Goal: Information Seeking & Learning: Learn about a topic

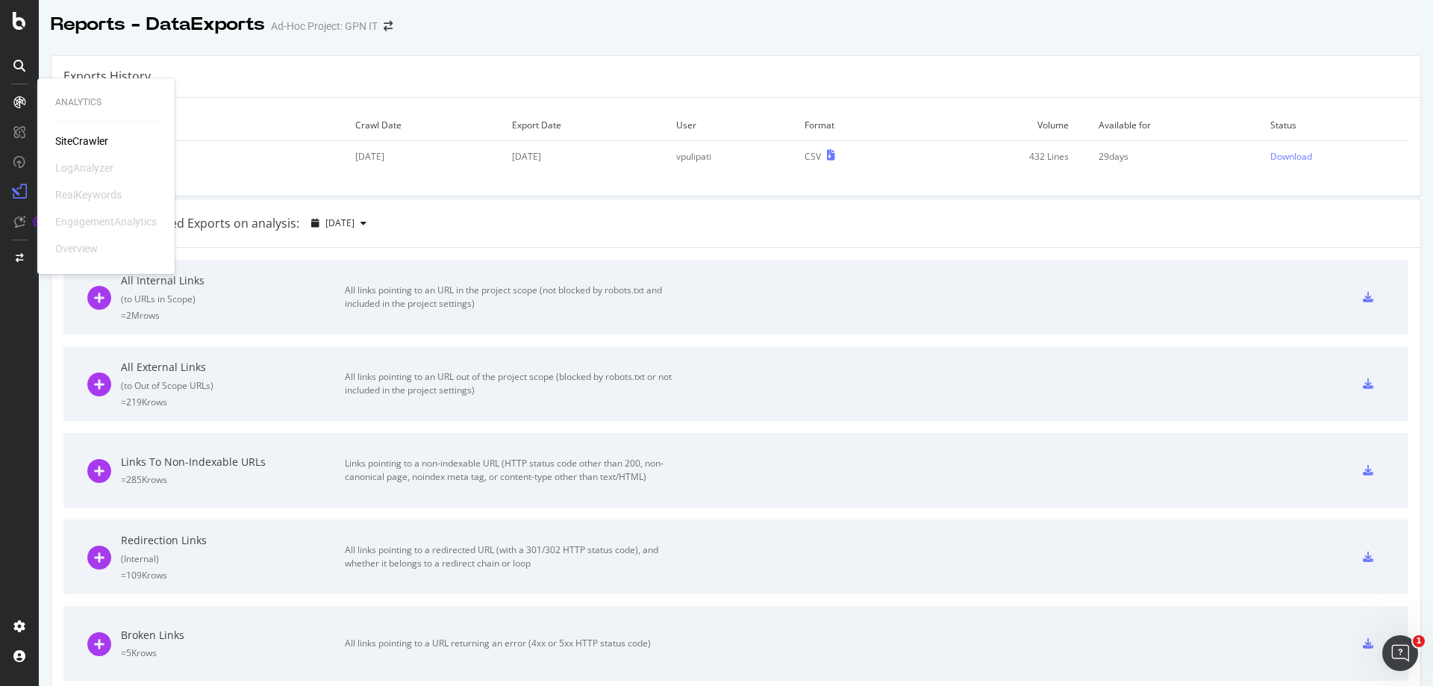
click at [78, 131] on div "Analytics SiteCrawler LogAnalyzer RealKeywords EngagementAnalytics Overview" at bounding box center [105, 176] width 125 height 190
click at [77, 137] on div "SiteCrawler" at bounding box center [81, 141] width 53 height 15
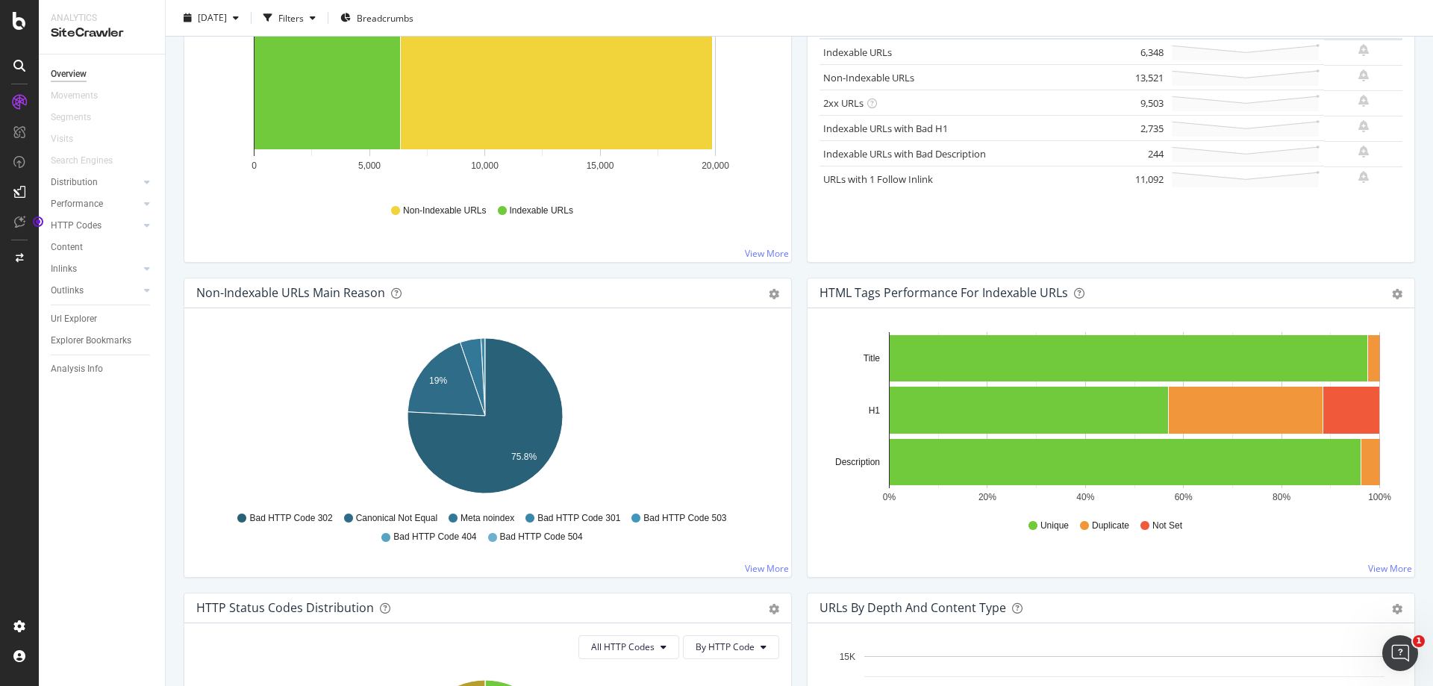
scroll to position [224, 0]
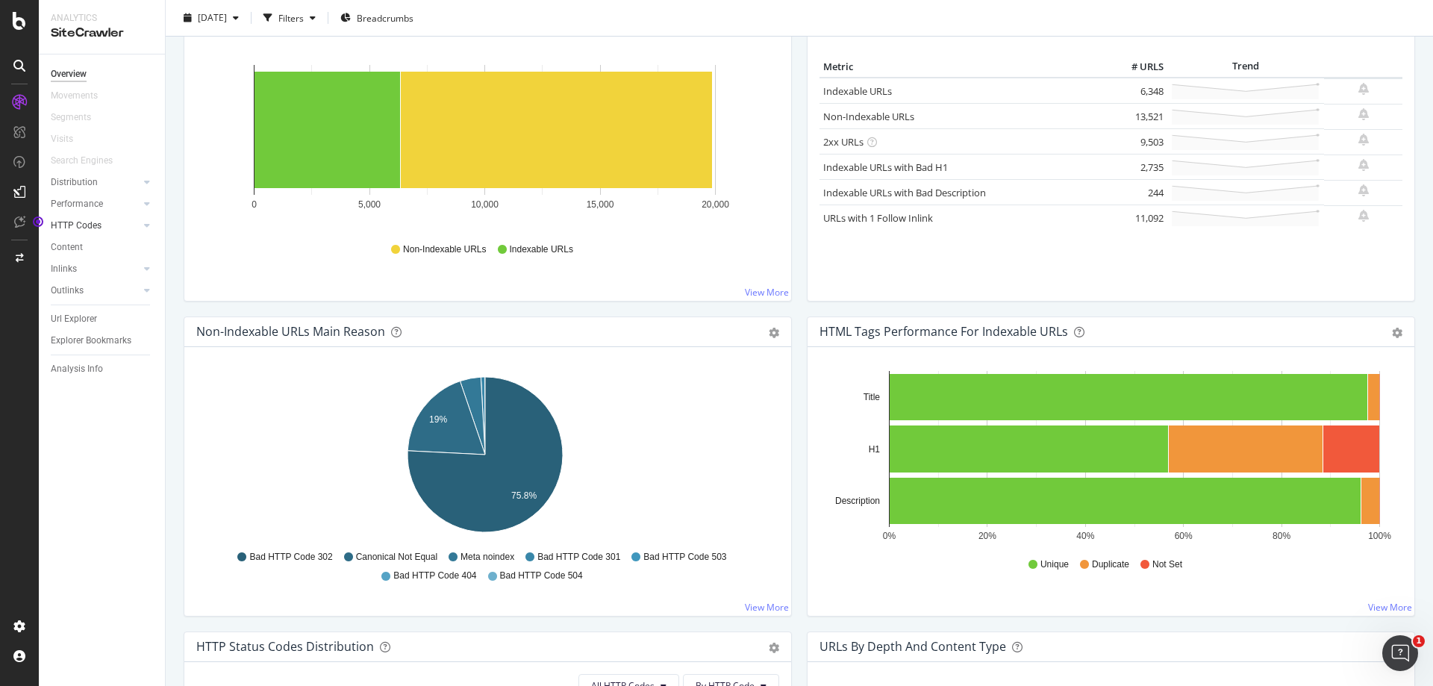
click at [130, 219] on div at bounding box center [132, 225] width 15 height 15
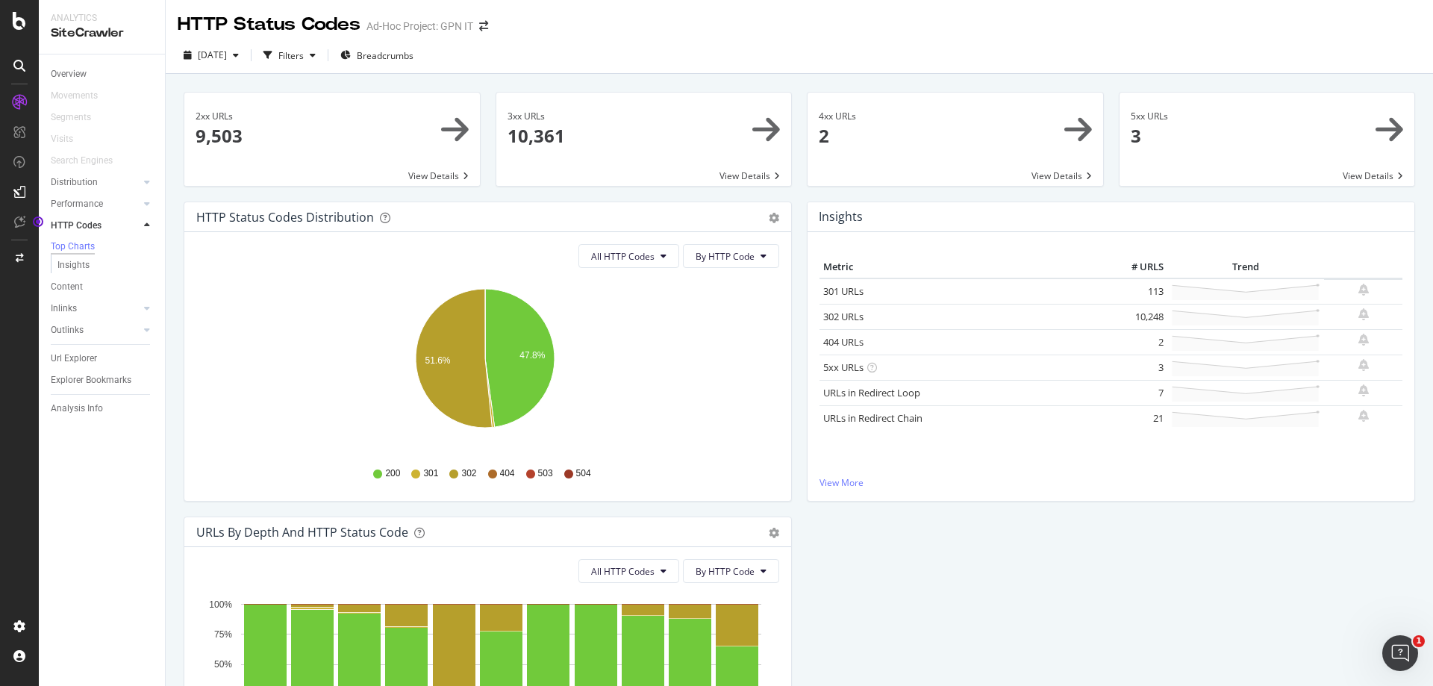
click at [942, 137] on span at bounding box center [954, 139] width 295 height 93
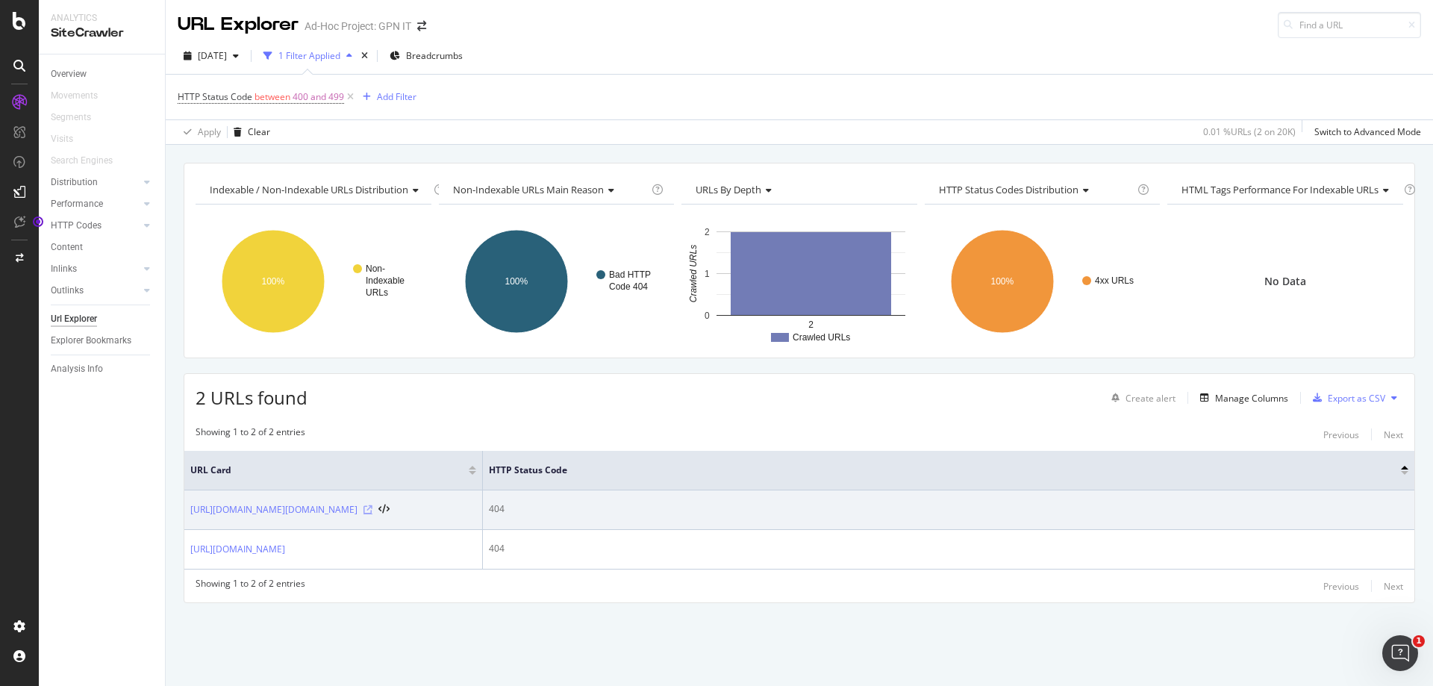
click at [372, 510] on icon at bounding box center [367, 509] width 9 height 9
click at [294, 506] on link "[URL][DOMAIN_NAME][DOMAIN_NAME]" at bounding box center [273, 509] width 167 height 15
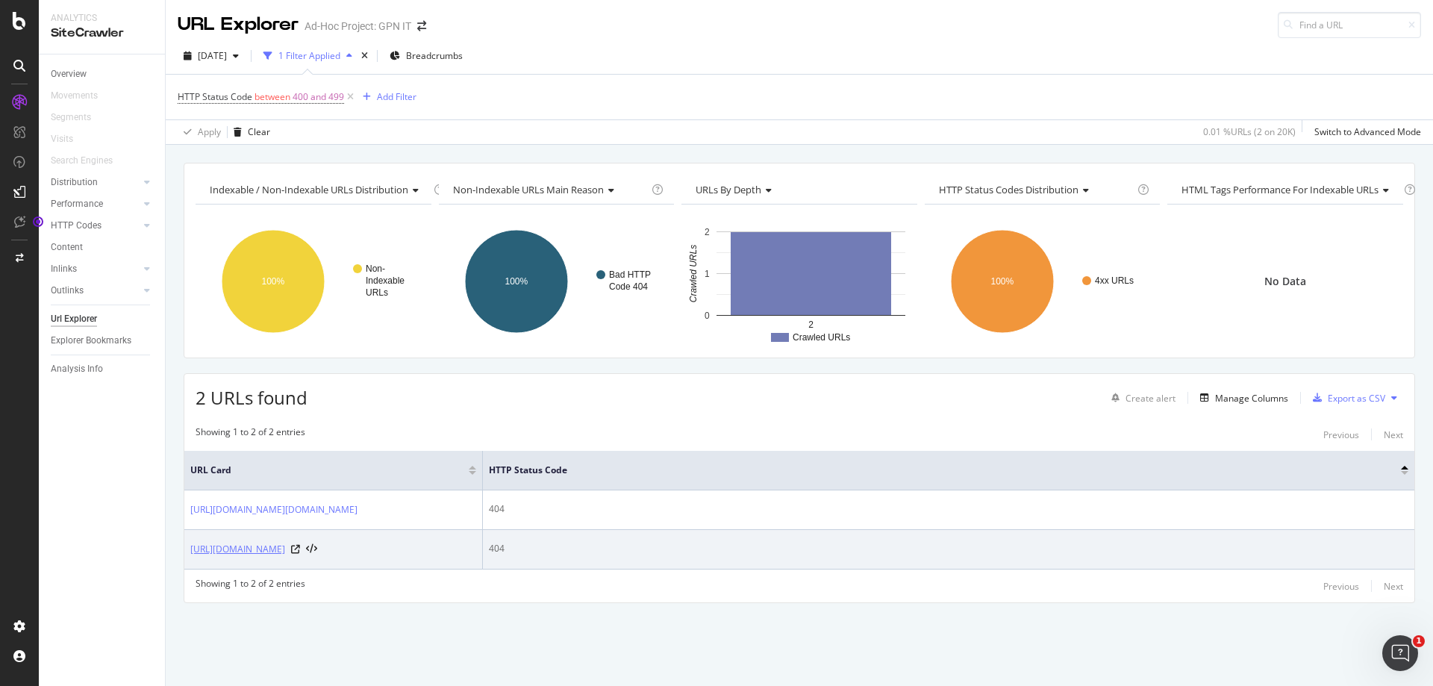
click at [284, 547] on link "[URL][DOMAIN_NAME]" at bounding box center [237, 549] width 95 height 15
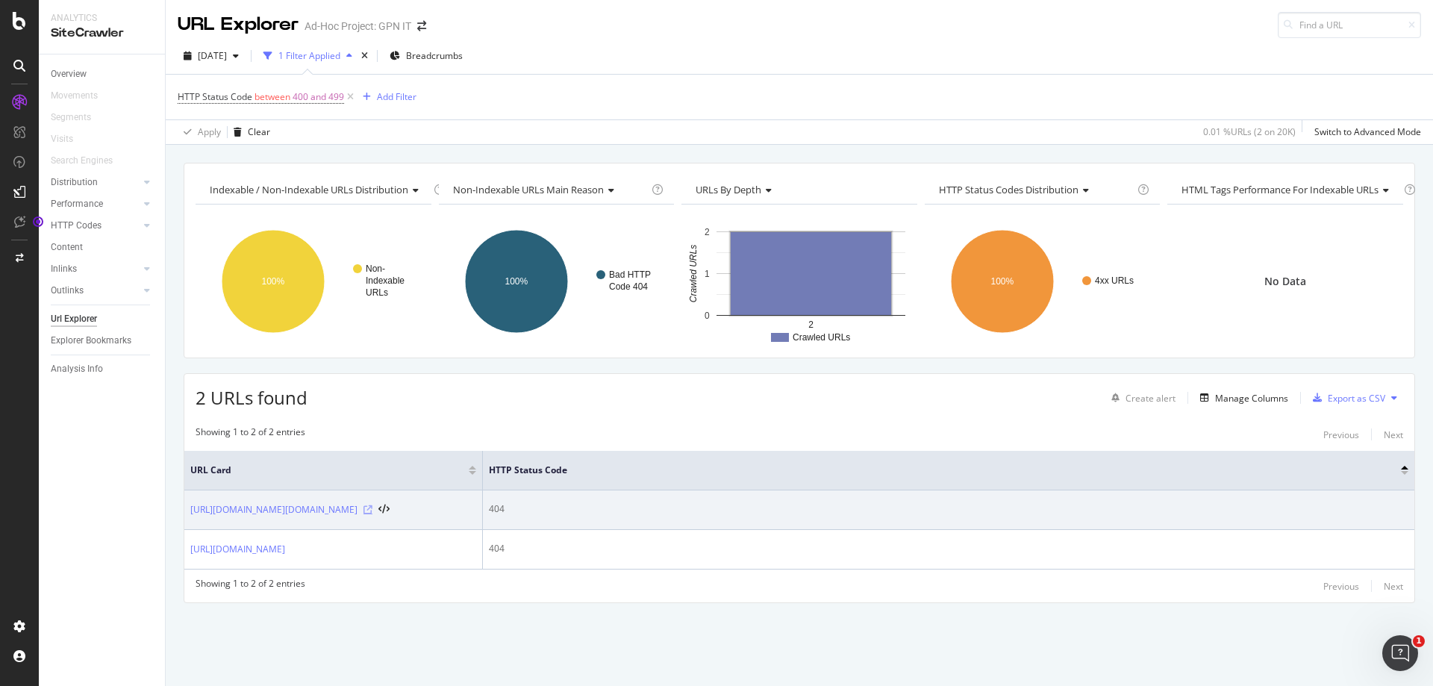
click at [372, 512] on icon at bounding box center [367, 509] width 9 height 9
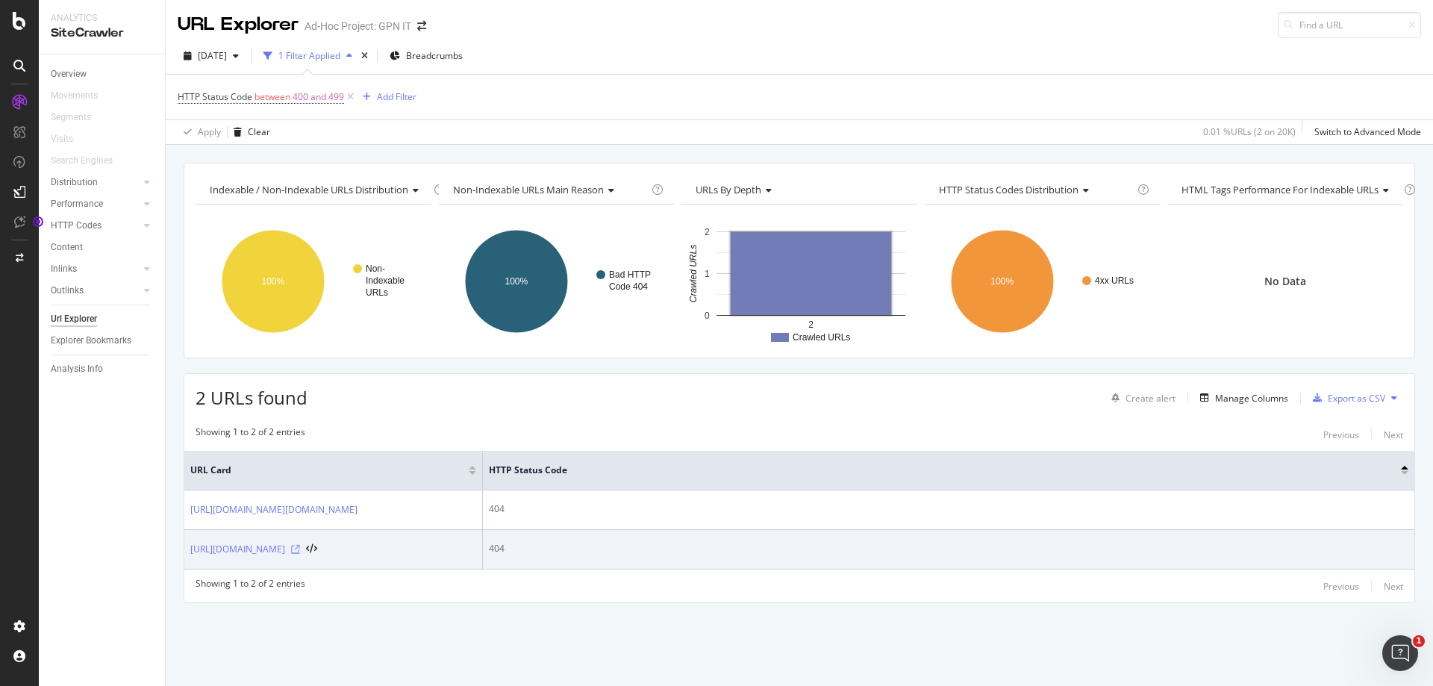
click at [300, 545] on icon at bounding box center [295, 549] width 9 height 9
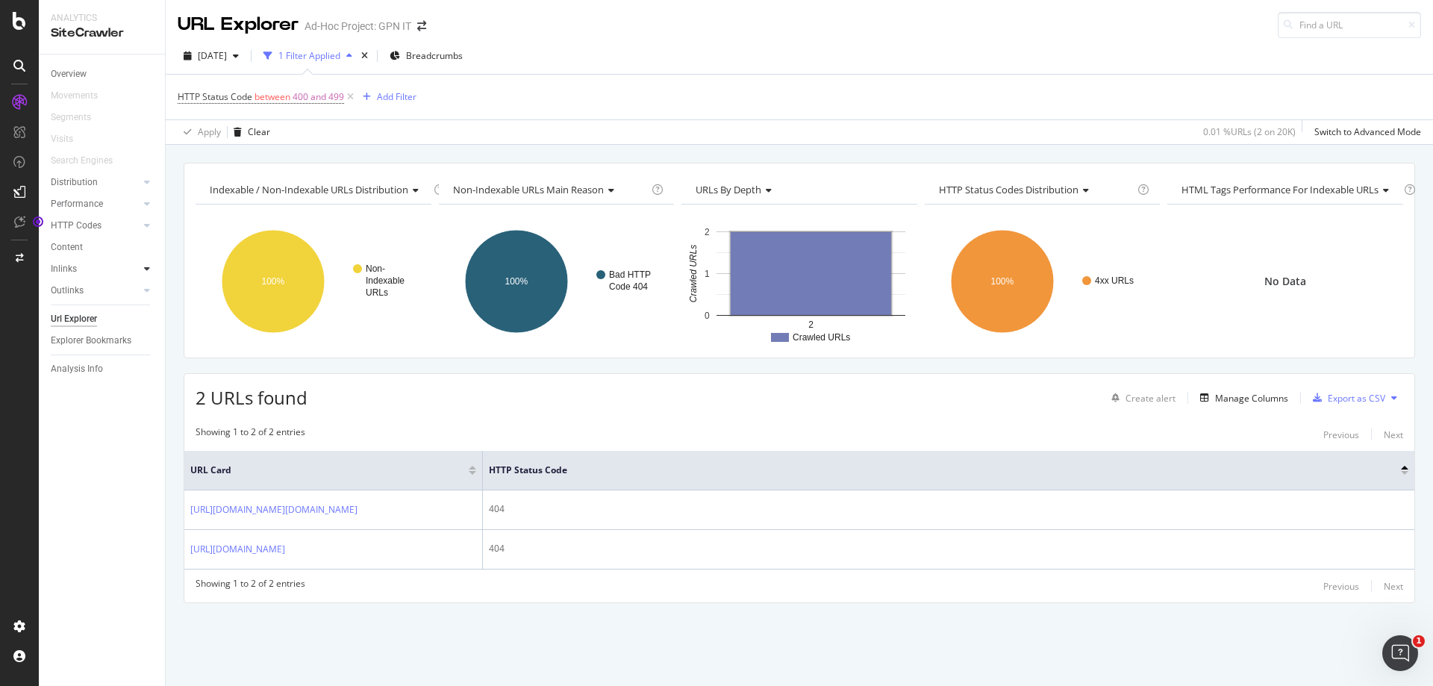
click at [150, 266] on div at bounding box center [147, 268] width 15 height 15
click at [151, 226] on div at bounding box center [147, 225] width 15 height 15
click at [90, 225] on div "HTTP Codes" at bounding box center [76, 226] width 51 height 16
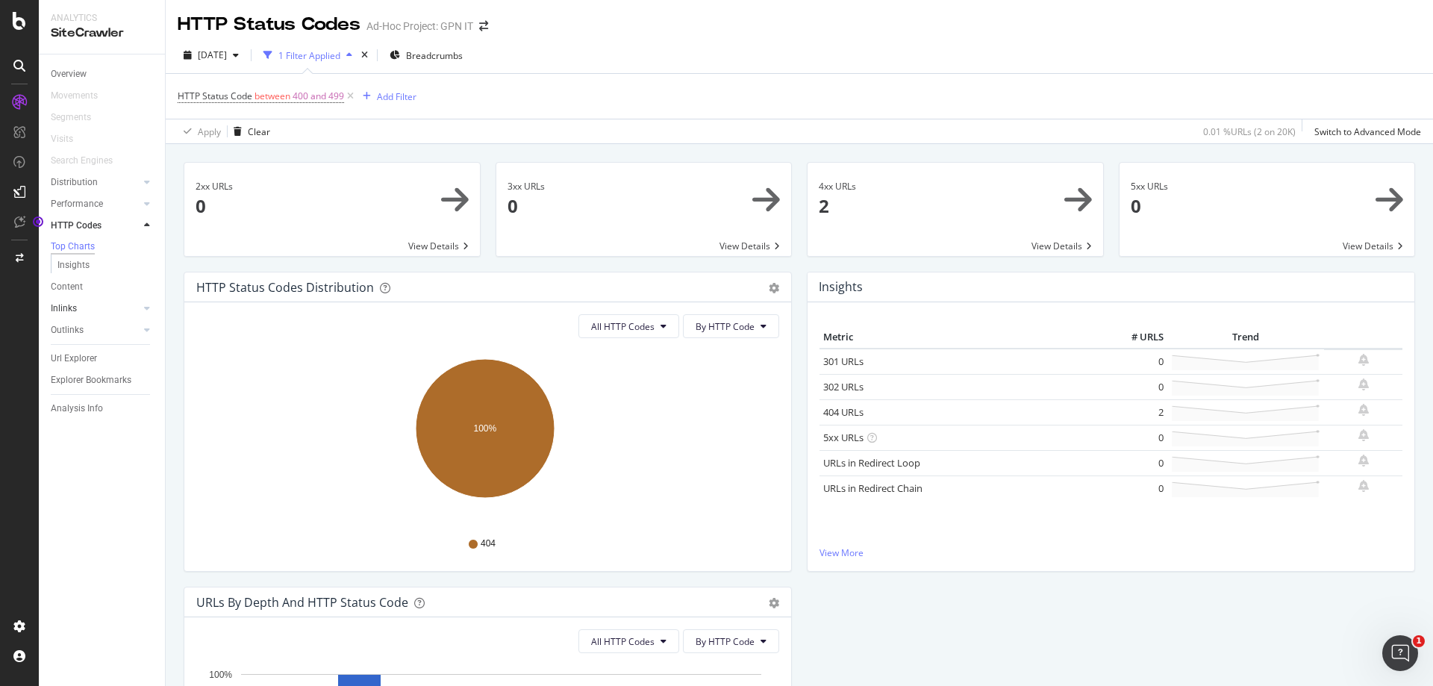
click at [138, 310] on div at bounding box center [132, 308] width 15 height 15
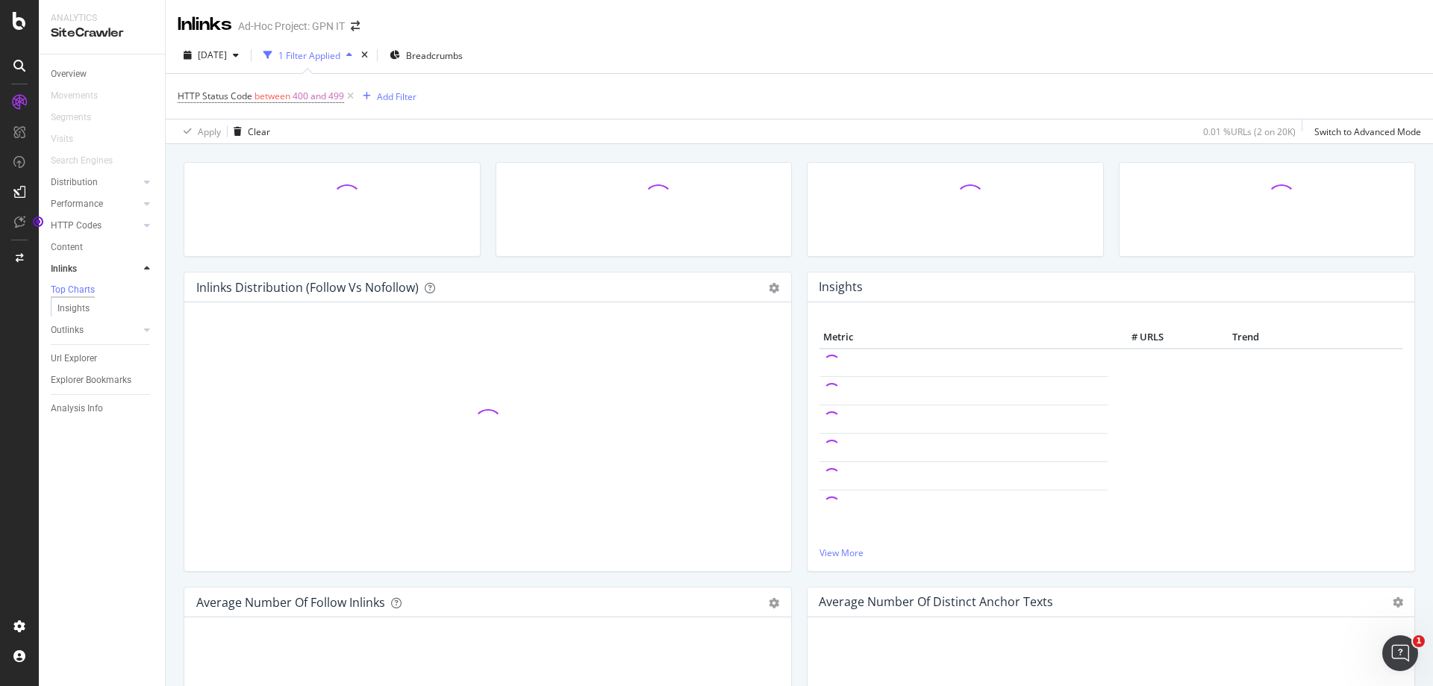
click at [79, 272] on link "Inlinks" at bounding box center [95, 269] width 89 height 16
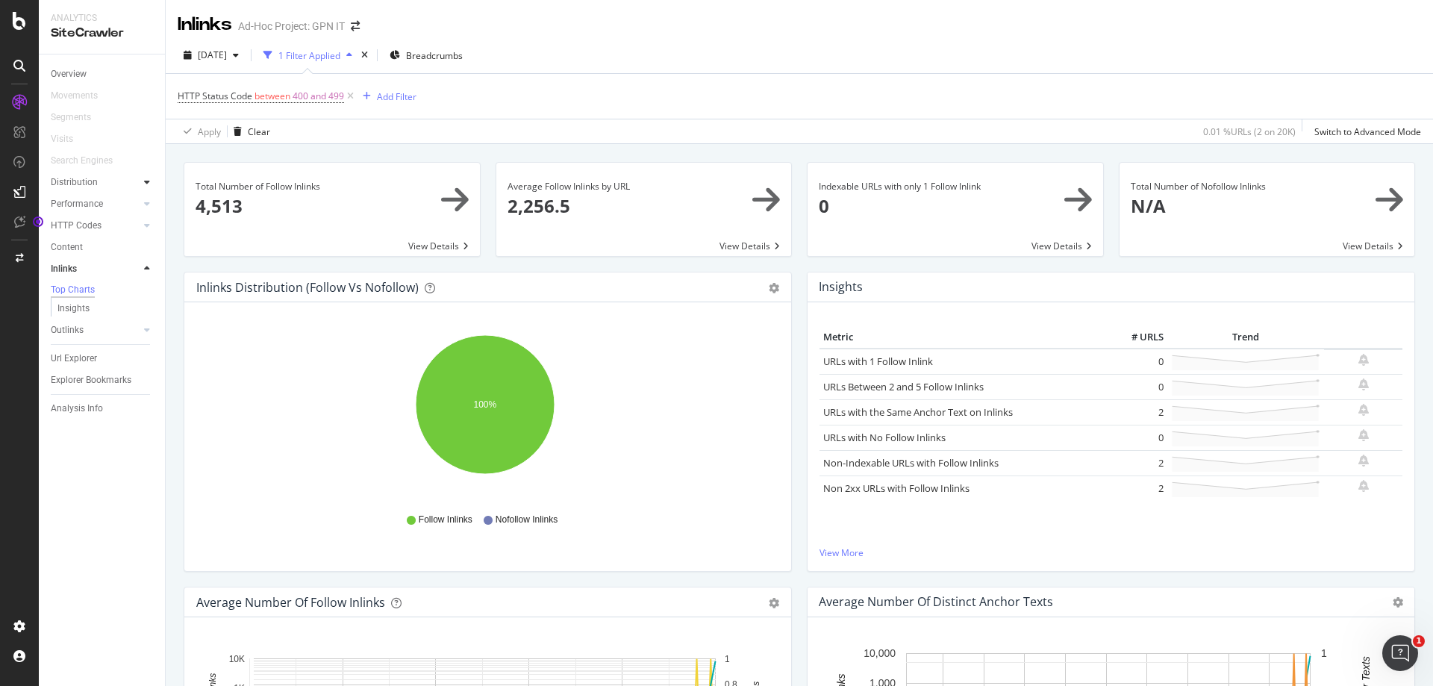
click at [143, 181] on div at bounding box center [147, 182] width 15 height 15
click at [147, 202] on icon at bounding box center [147, 203] width 6 height 9
click at [145, 219] on div at bounding box center [147, 225] width 15 height 15
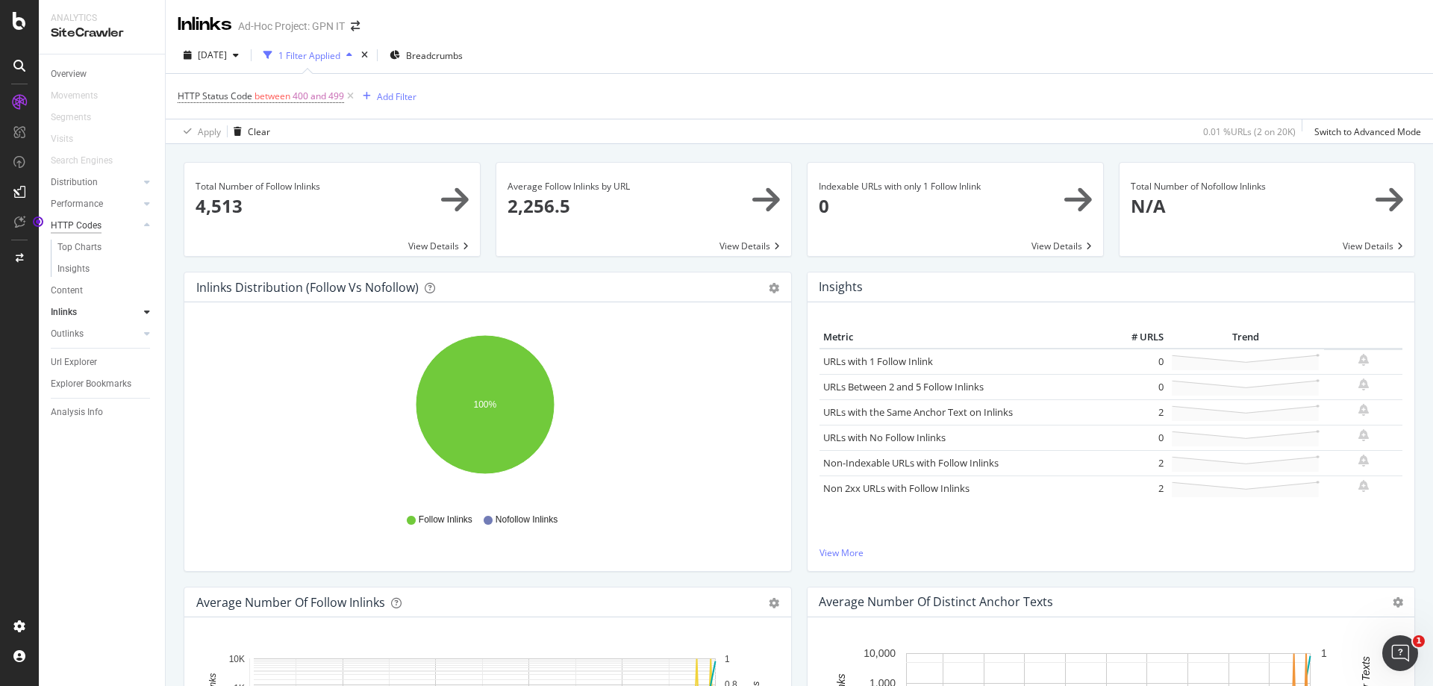
click at [89, 225] on div "HTTP Codes" at bounding box center [76, 226] width 51 height 16
